Goal: Information Seeking & Learning: Stay updated

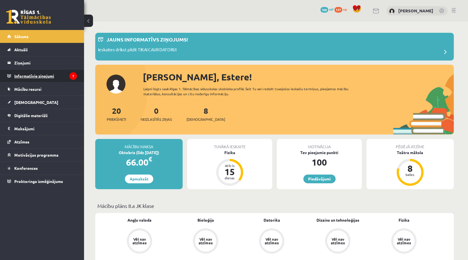
click at [50, 76] on legend "Informatīvie ziņojumi 1" at bounding box center [45, 75] width 63 height 13
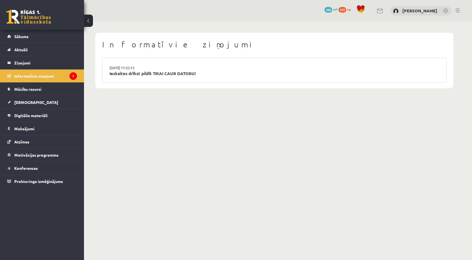
click at [106, 76] on li "[DATE] 11:32:13 Ieskaites drīkst pildīt TIKAI CAUR DATORU!" at bounding box center [274, 70] width 344 height 24
click at [38, 164] on link "Konferences" at bounding box center [42, 167] width 70 height 13
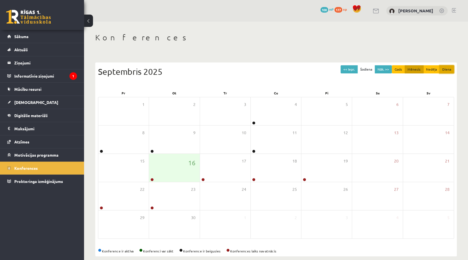
click at [446, 69] on button "Diena" at bounding box center [446, 69] width 15 height 8
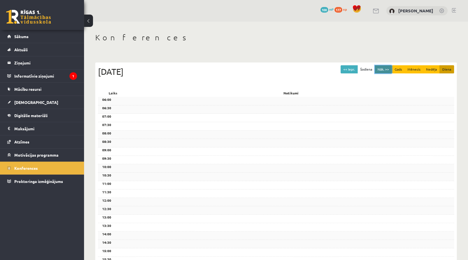
click at [383, 70] on button "Nāk. >>" at bounding box center [382, 69] width 17 height 8
click at [388, 70] on button "Nāk. >>" at bounding box center [382, 69] width 17 height 8
click at [381, 69] on button "Nāk. >>" at bounding box center [382, 69] width 17 height 8
click at [426, 67] on button "Nedēļa" at bounding box center [431, 69] width 17 height 8
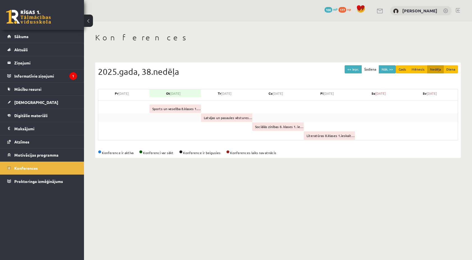
click at [225, 115] on div "Latvijas un pasaules vēstures 8. klases 1. ieskaites konference" at bounding box center [226, 117] width 51 height 8
click at [451, 69] on button "Diena" at bounding box center [450, 69] width 15 height 8
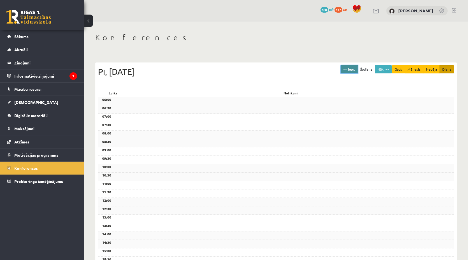
click at [357, 71] on button "<< Iepr." at bounding box center [348, 69] width 17 height 8
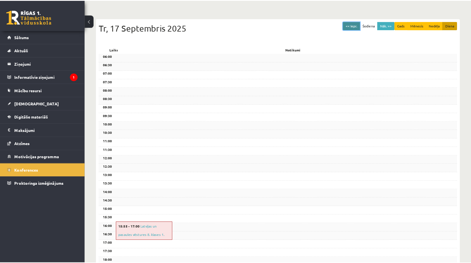
scroll to position [84, 0]
